Goal: Task Accomplishment & Management: Complete application form

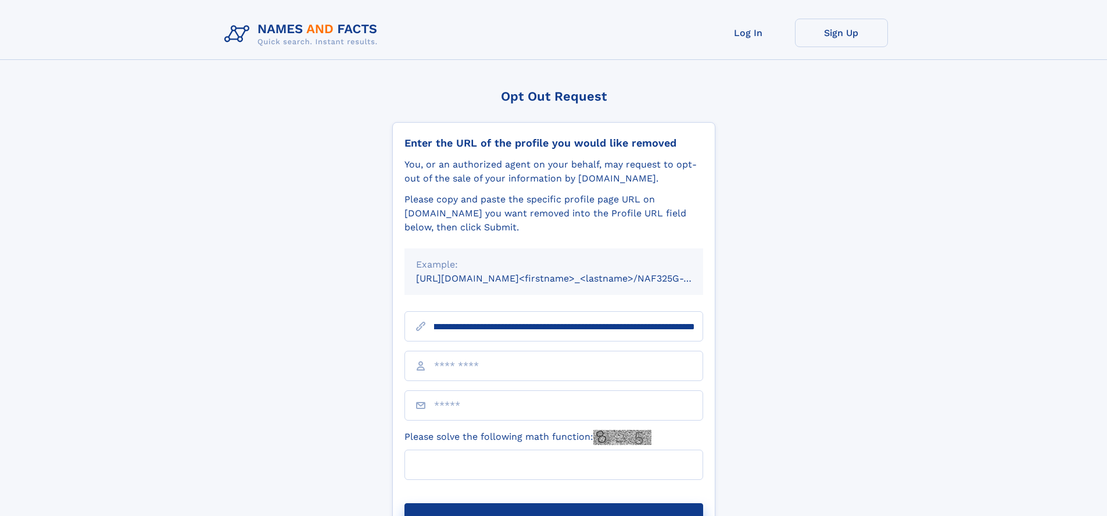
scroll to position [0, 129]
type input "**********"
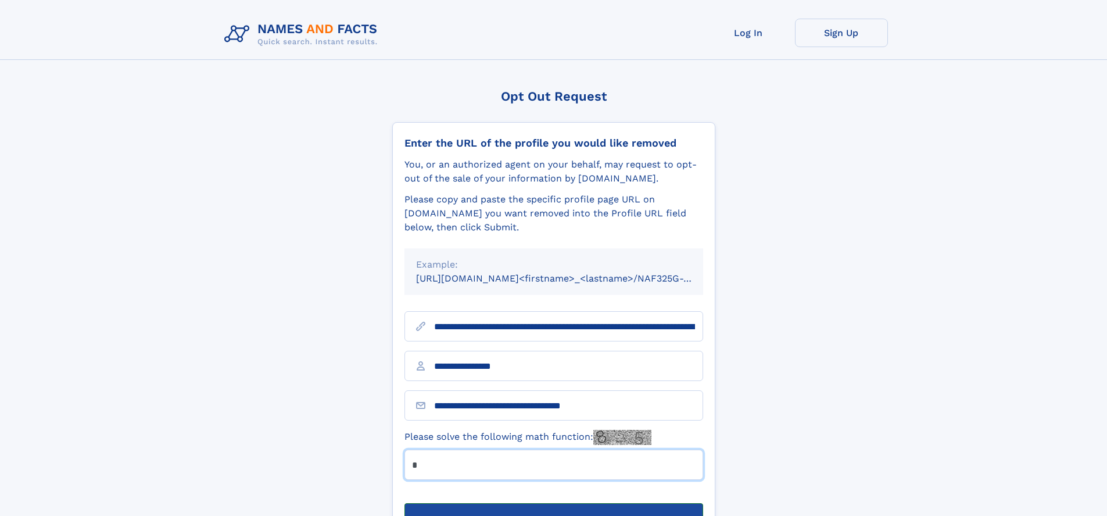
type input "*"
click at [553, 503] on button "Submit Opt Out Request" at bounding box center [554, 521] width 299 height 37
